Goal: Task Accomplishment & Management: Use online tool/utility

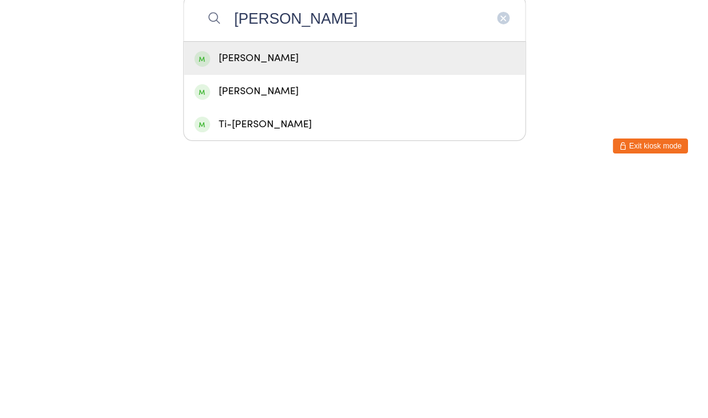
type input "[PERSON_NAME]"
click at [234, 294] on div "[PERSON_NAME]" at bounding box center [354, 302] width 320 height 17
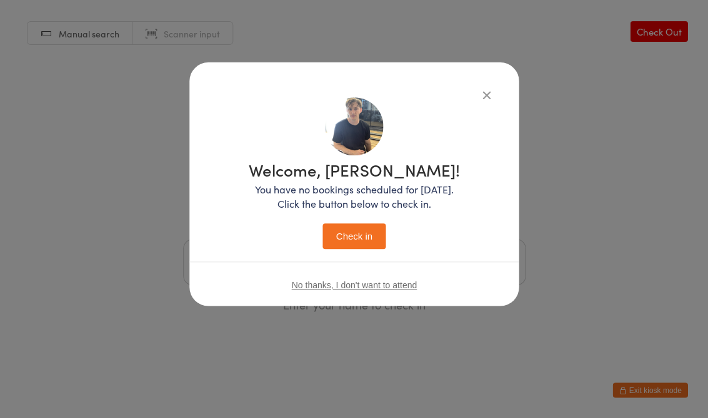
click at [357, 227] on button "Check in" at bounding box center [353, 237] width 62 height 26
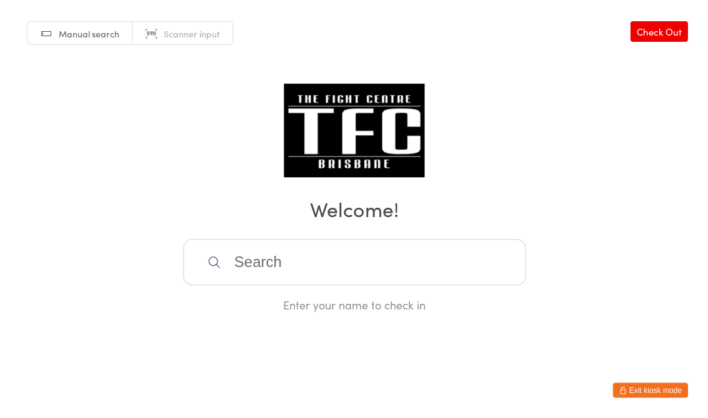
click at [200, 277] on input "search" at bounding box center [354, 262] width 342 height 46
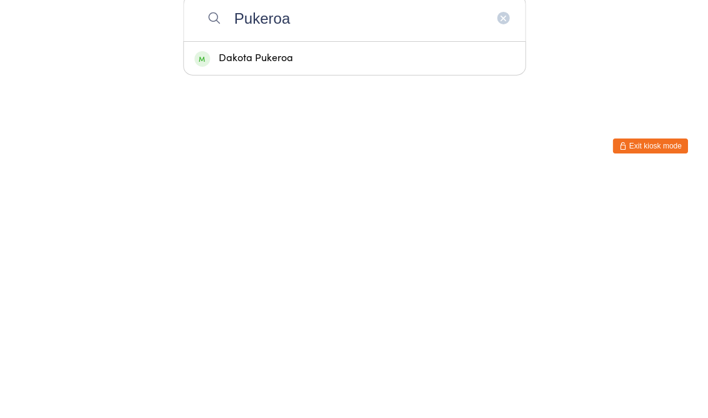
type input "Pukeroa"
click at [257, 294] on div "Dakota Pukeroa" at bounding box center [354, 302] width 320 height 17
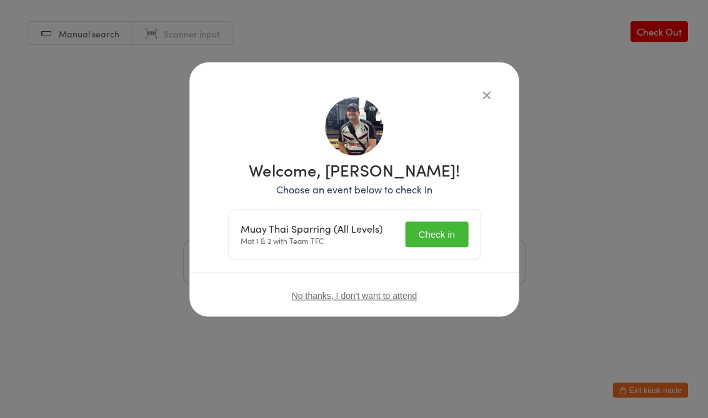
click at [431, 224] on button "Check in" at bounding box center [436, 235] width 62 height 26
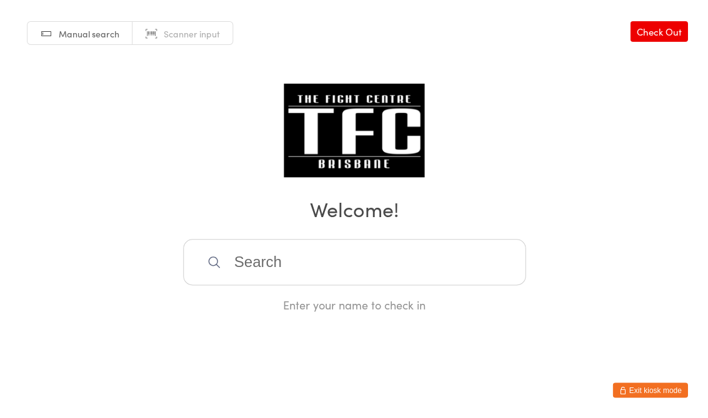
click at [304, 275] on input "search" at bounding box center [354, 262] width 342 height 46
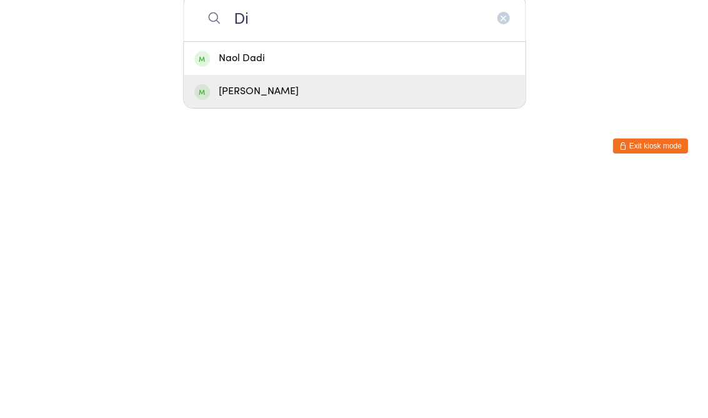
type input "Di"
click at [319, 327] on div "[PERSON_NAME]" at bounding box center [354, 335] width 320 height 17
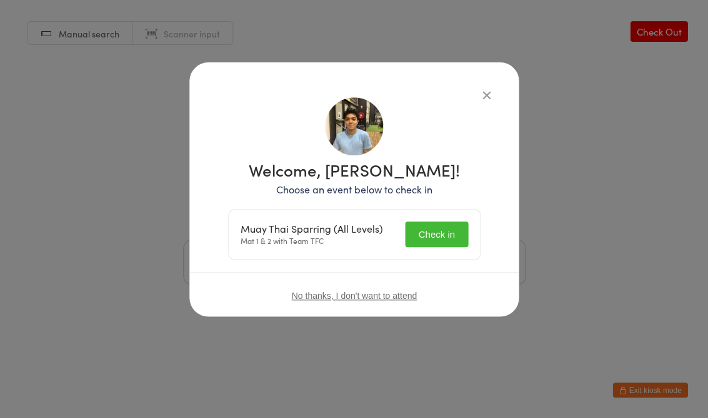
click at [449, 230] on button "Check in" at bounding box center [436, 235] width 62 height 26
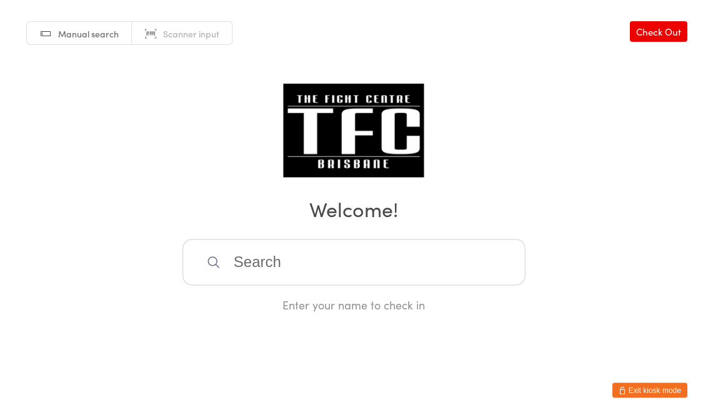
click at [299, 270] on input "search" at bounding box center [354, 262] width 342 height 46
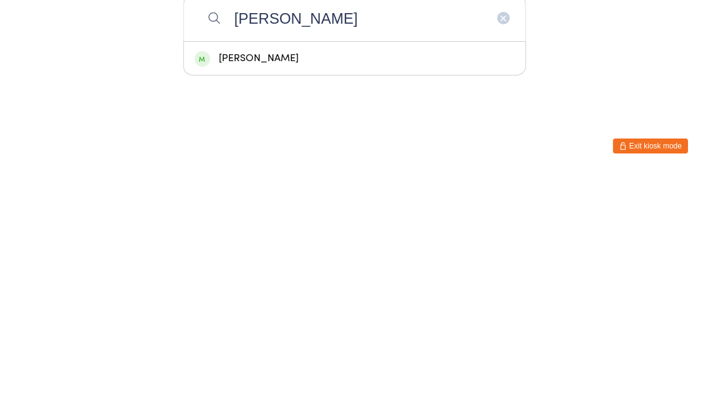
type input "[PERSON_NAME]"
click at [267, 286] on div "[PERSON_NAME]" at bounding box center [354, 302] width 341 height 33
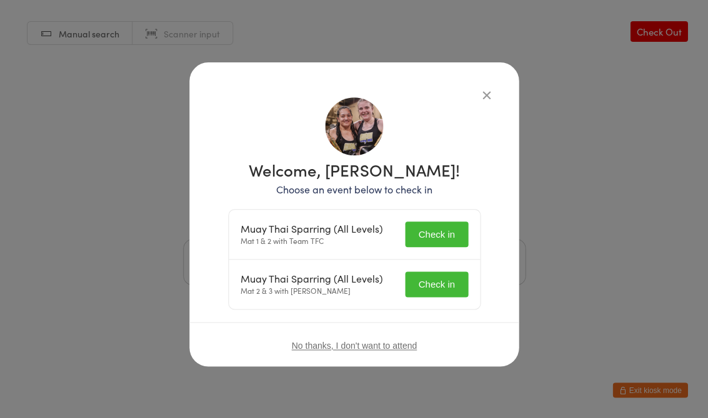
click at [446, 241] on button "Check in" at bounding box center [436, 235] width 62 height 26
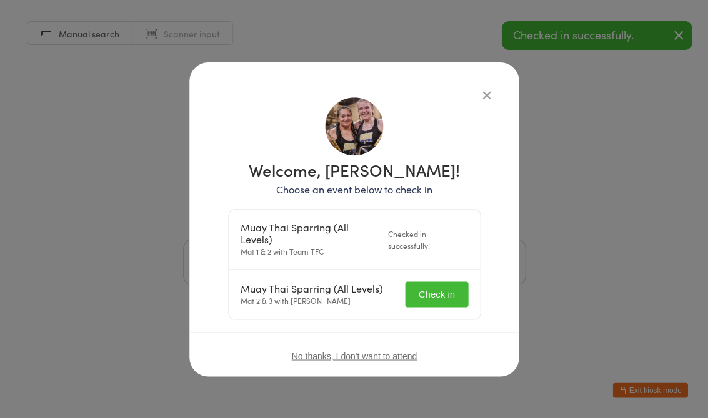
click at [430, 293] on button "Check in" at bounding box center [436, 295] width 62 height 26
